Goal: Find specific page/section: Find specific page/section

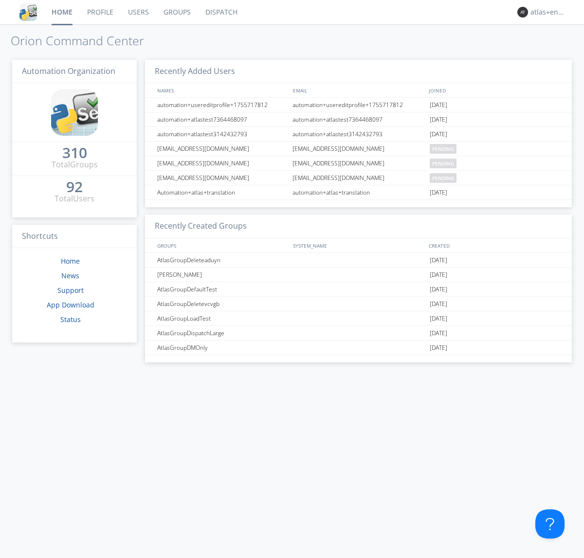
click at [220, 12] on link "Dispatch" at bounding box center [221, 12] width 47 height 24
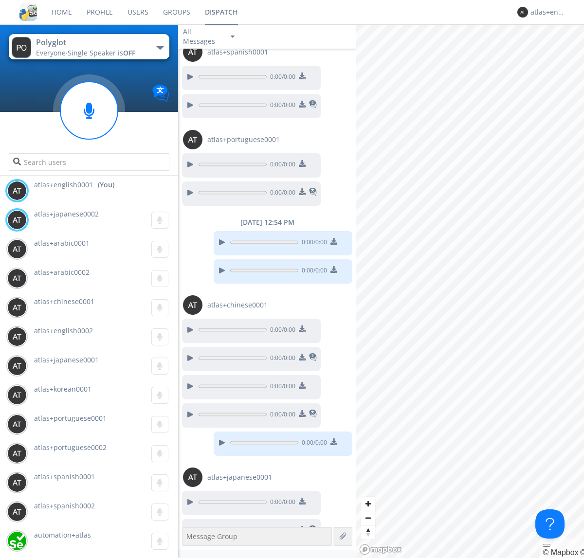
scroll to position [357, 0]
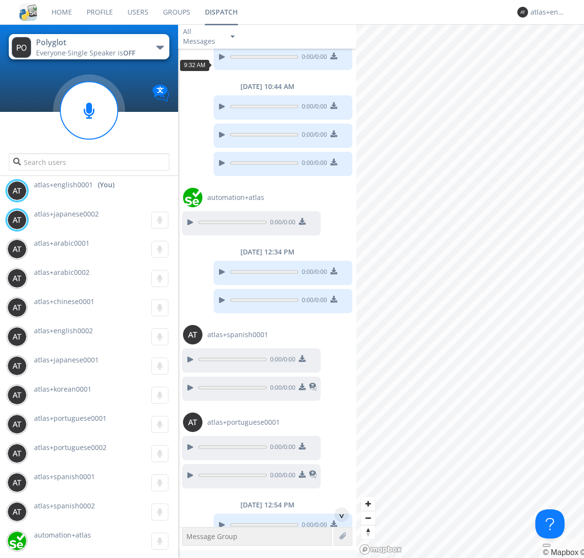
scroll to position [949, 0]
click at [338, 515] on div "^" at bounding box center [341, 514] width 15 height 15
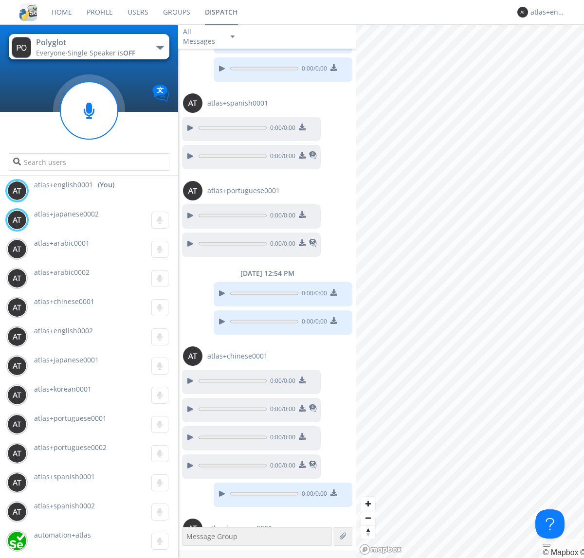
scroll to position [1258, 0]
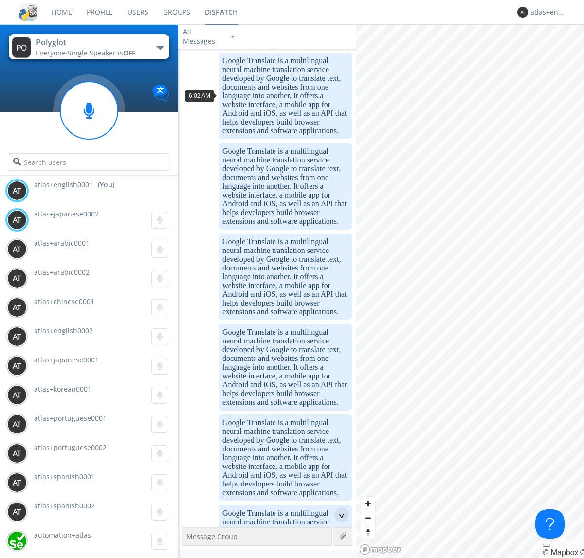
scroll to position [18, 0]
click at [338, 515] on div "^" at bounding box center [341, 514] width 15 height 15
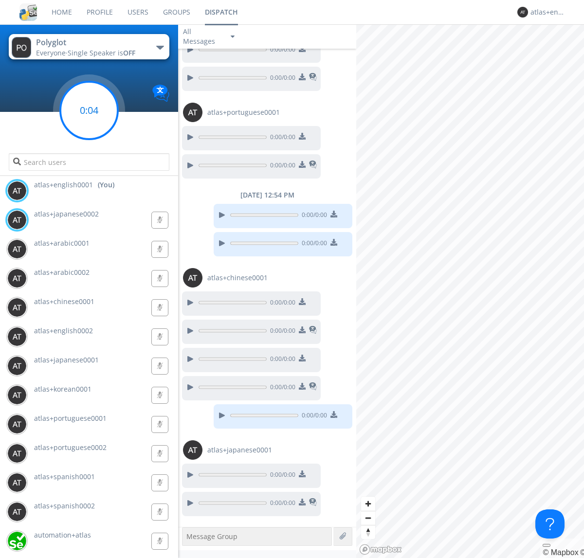
scroll to position [1279, 0]
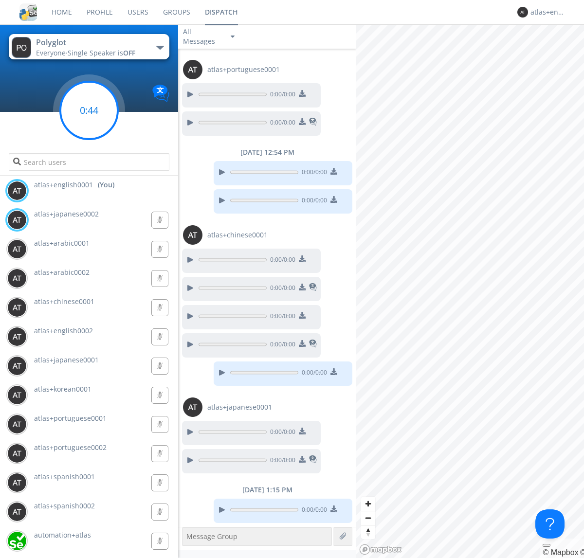
click at [89, 110] on g at bounding box center [88, 110] width 57 height 57
